Goal: Navigation & Orientation: Find specific page/section

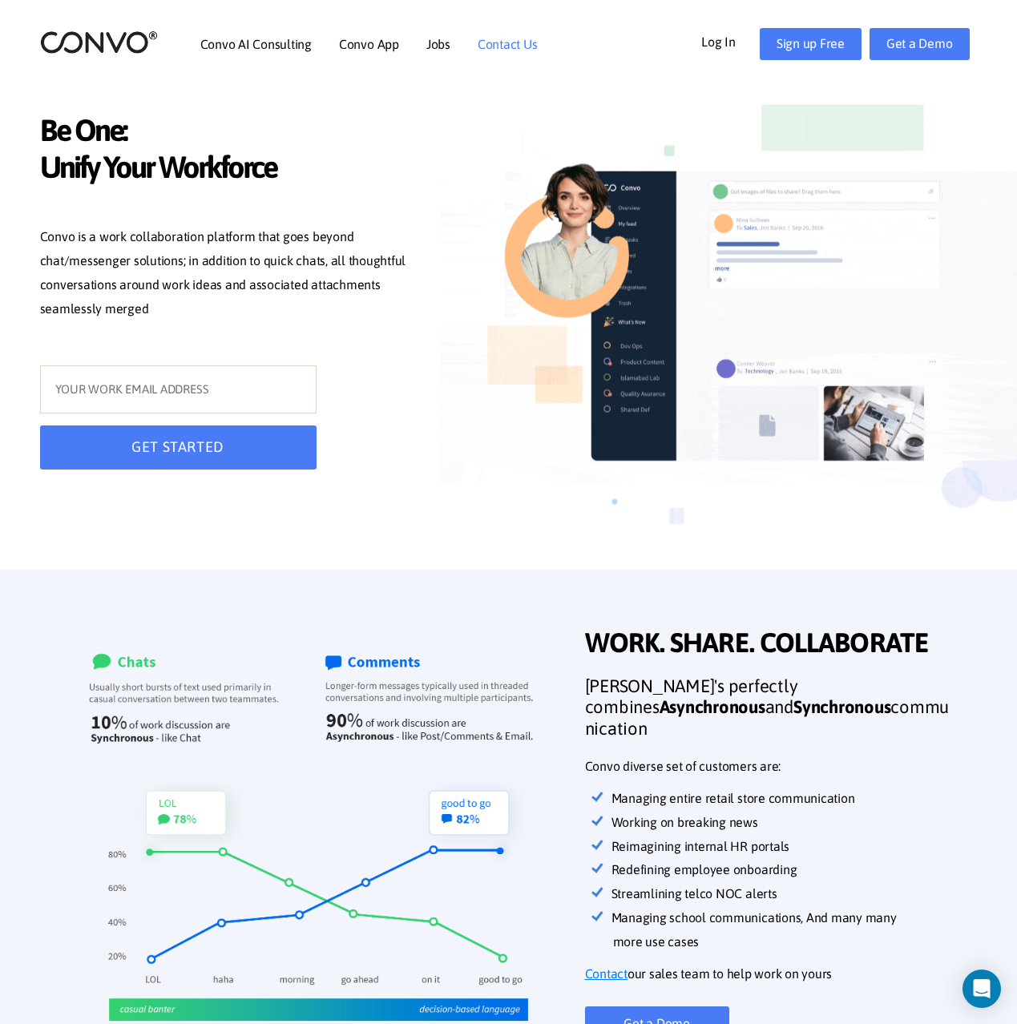
click at [510, 40] on link "Contact Us" at bounding box center [508, 44] width 60 height 13
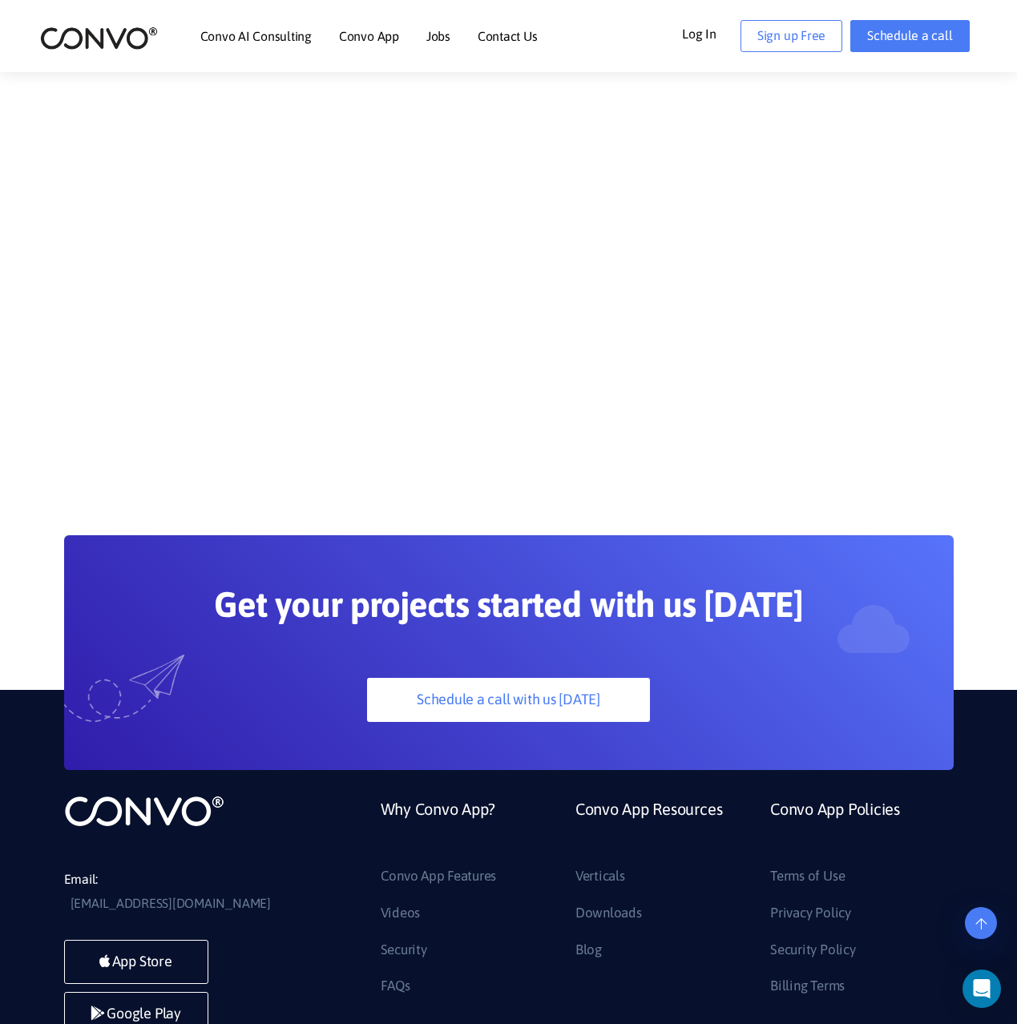
scroll to position [1265, 0]
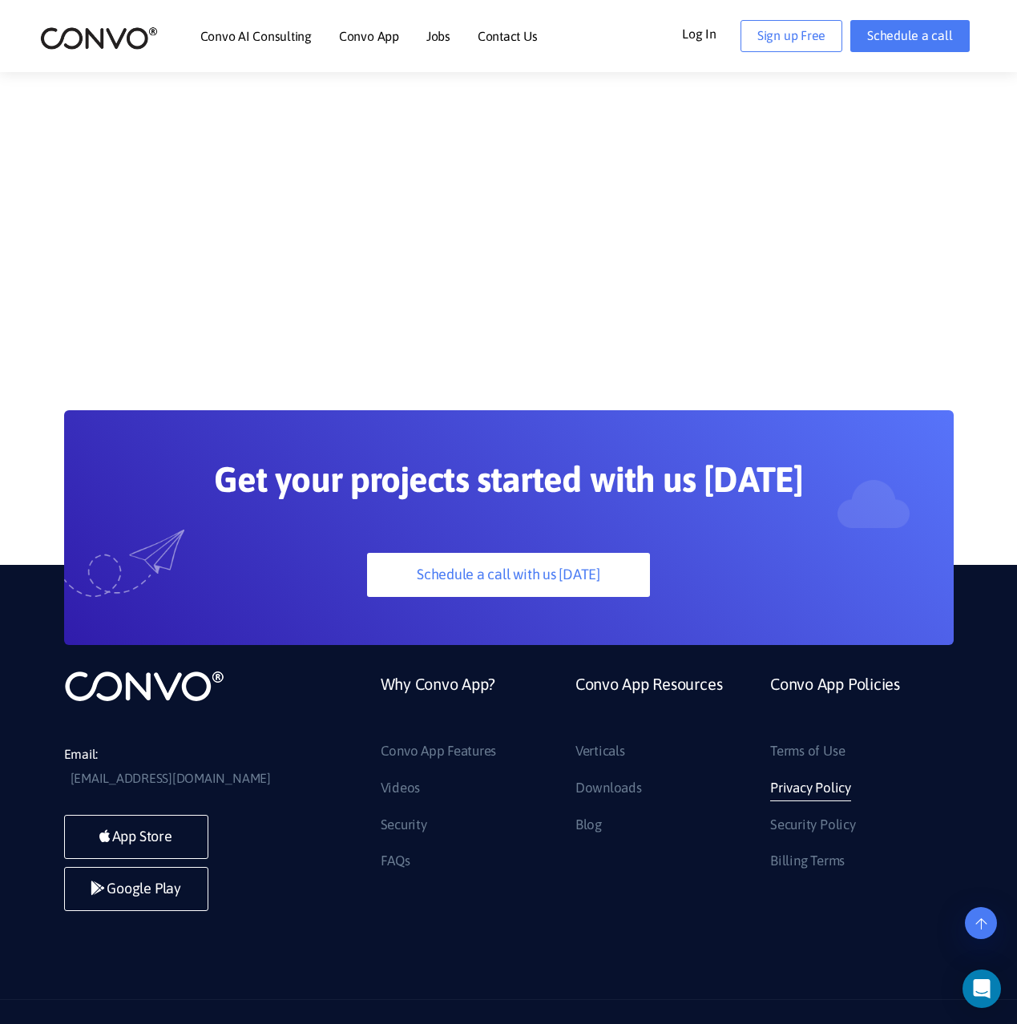
click at [803, 776] on link "Privacy Policy" at bounding box center [810, 789] width 81 height 26
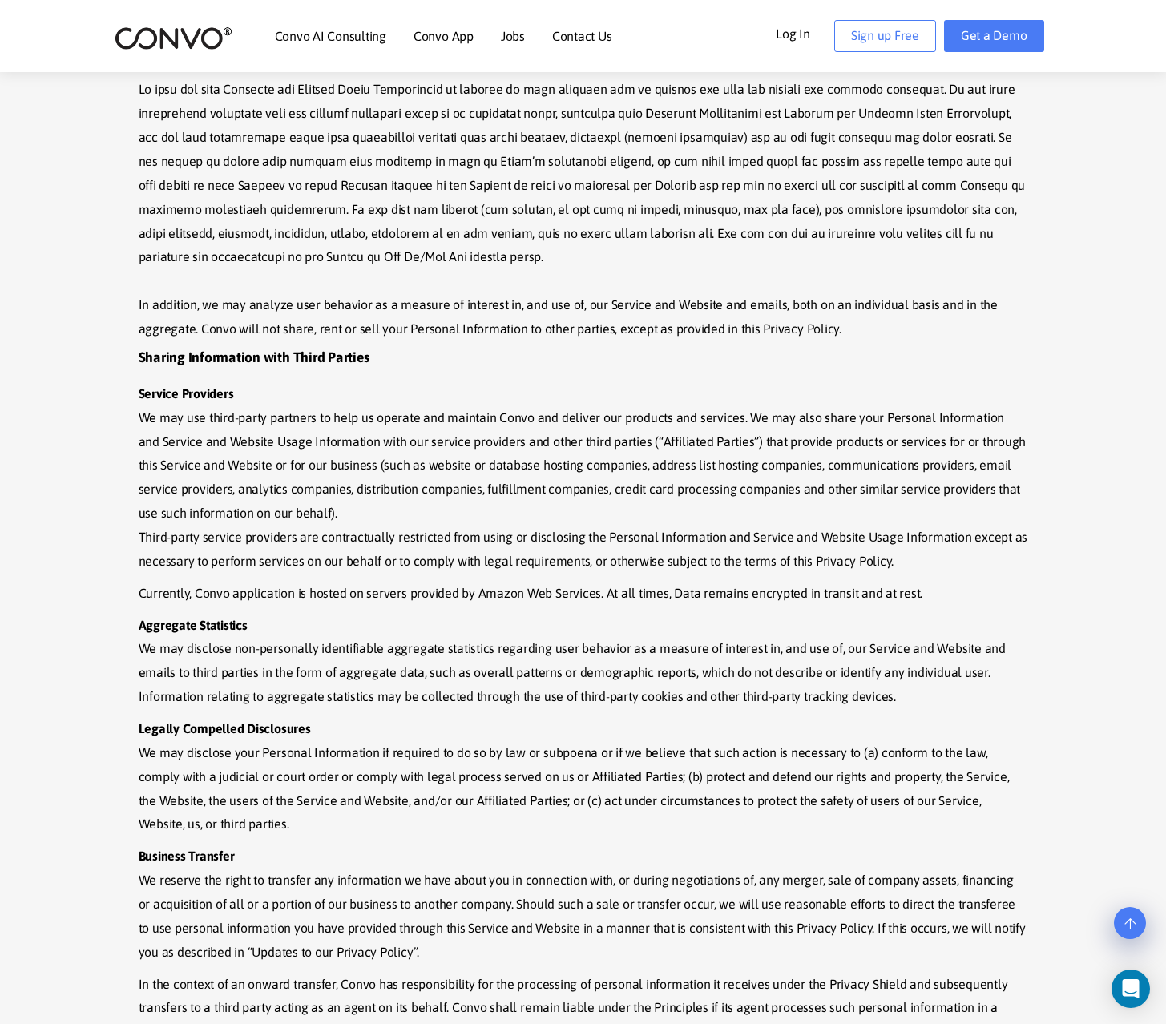
scroll to position [2899, 0]
